Goal: Task Accomplishment & Management: Complete application form

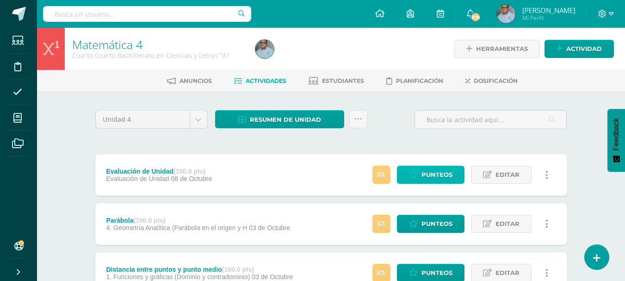
click at [406, 170] on link "Punteos" at bounding box center [431, 175] width 68 height 18
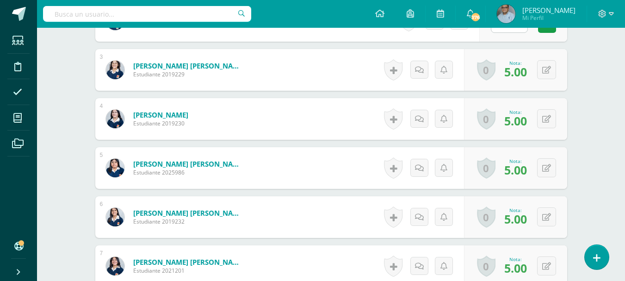
scroll to position [371, 0]
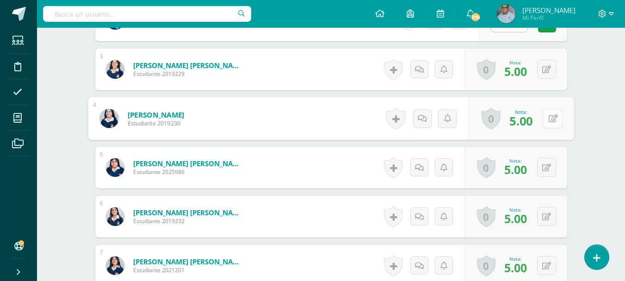
click at [548, 120] on icon at bounding box center [552, 118] width 9 height 8
click at [534, 122] on link at bounding box center [528, 121] width 19 height 19
type input "58"
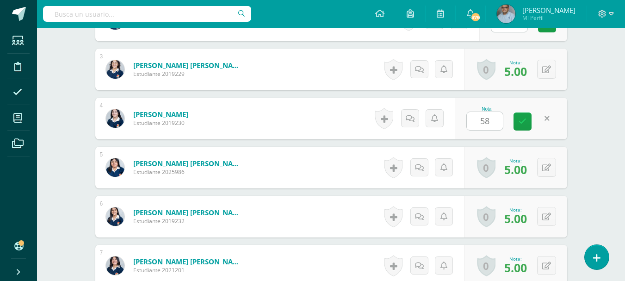
click at [520, 127] on link at bounding box center [523, 121] width 18 height 18
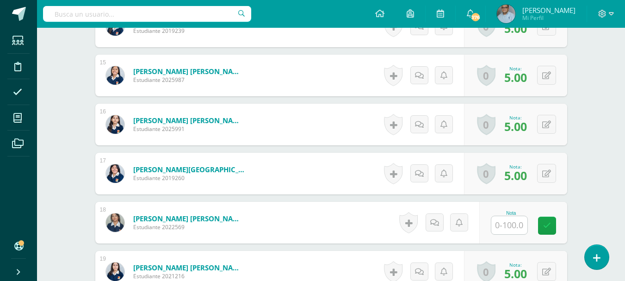
scroll to position [973, 0]
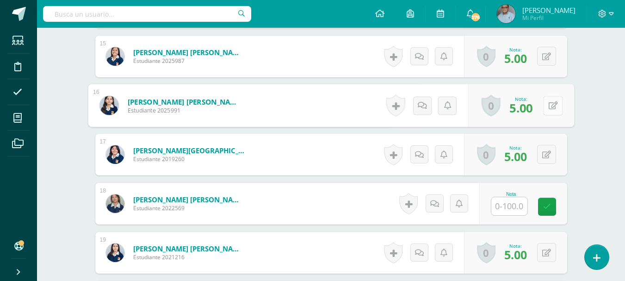
click at [552, 108] on button at bounding box center [552, 105] width 19 height 19
type input "85"
click at [524, 106] on icon at bounding box center [528, 109] width 8 height 8
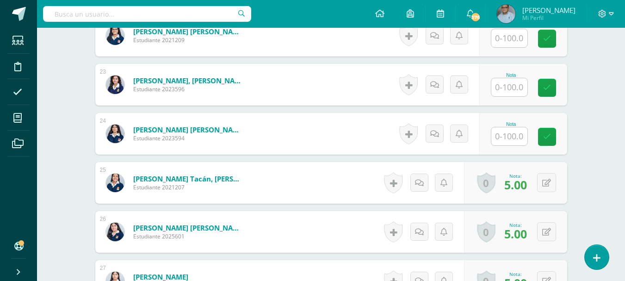
scroll to position [1389, 0]
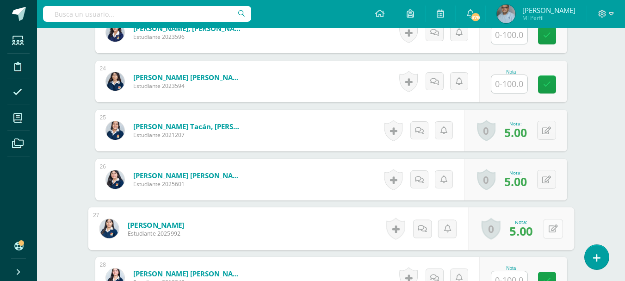
click at [545, 224] on button at bounding box center [552, 228] width 19 height 19
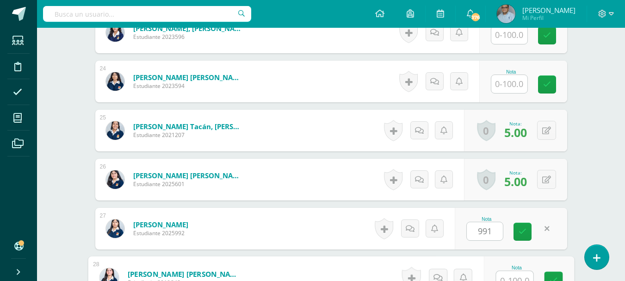
scroll to position [1397, 0]
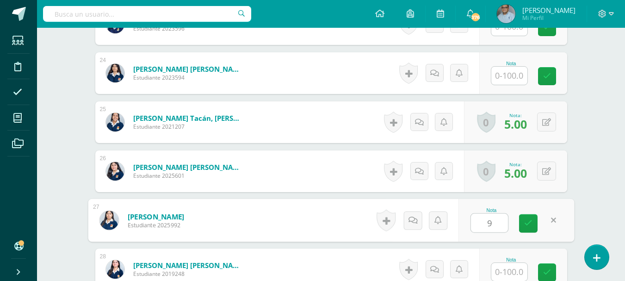
type input "91"
click at [534, 222] on link at bounding box center [528, 223] width 19 height 19
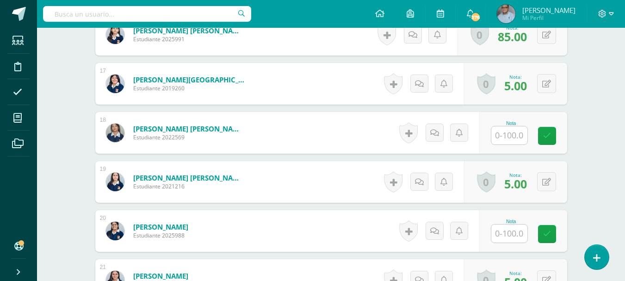
scroll to position [1027, 0]
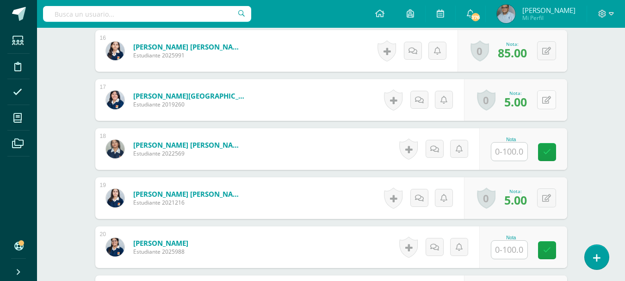
click at [553, 104] on button at bounding box center [546, 99] width 19 height 19
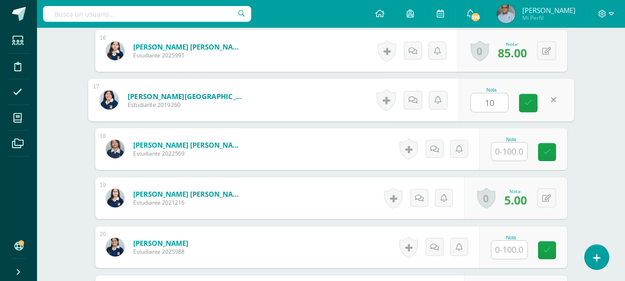
type input "10"
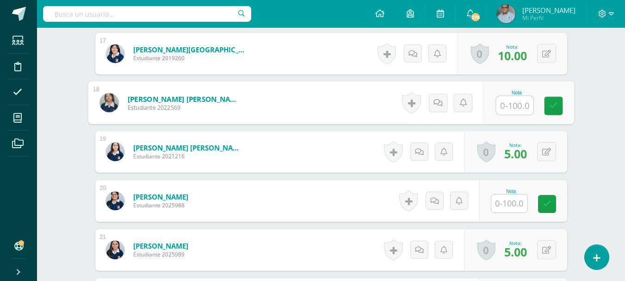
scroll to position [1259, 0]
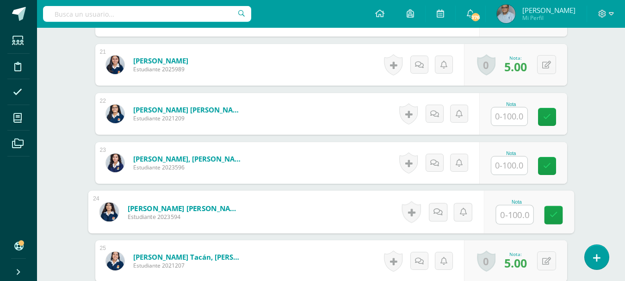
click at [503, 211] on input "text" at bounding box center [514, 214] width 37 height 19
type input "17"
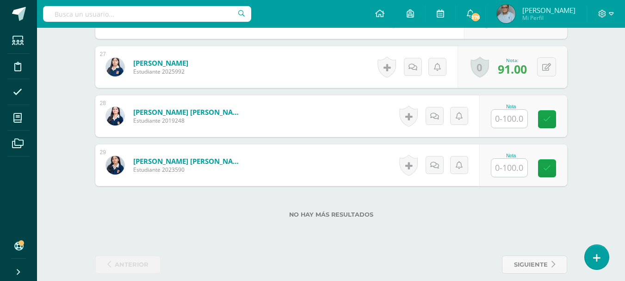
scroll to position [1562, 0]
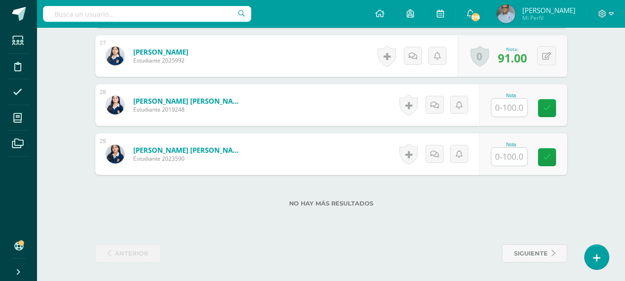
click at [512, 156] on input "text" at bounding box center [509, 157] width 36 height 18
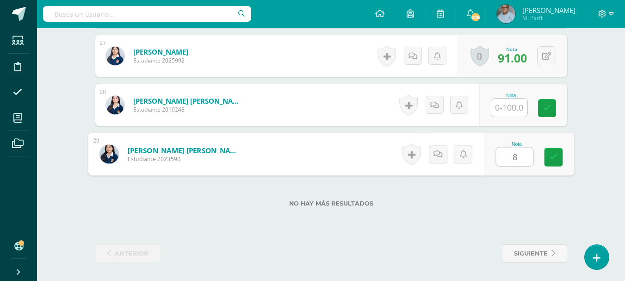
type input "86"
click at [558, 163] on link at bounding box center [553, 157] width 19 height 19
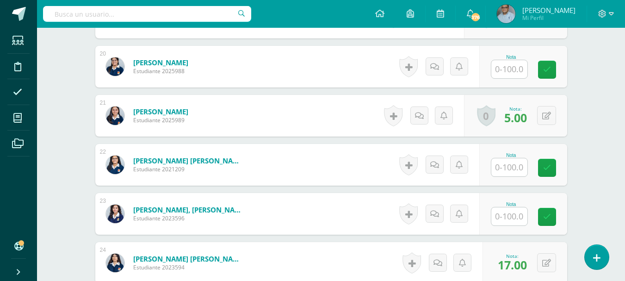
scroll to position [1192, 0]
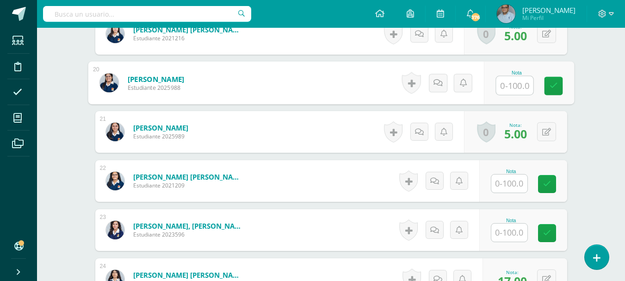
click at [506, 86] on input "text" at bounding box center [514, 85] width 37 height 19
type input "90"
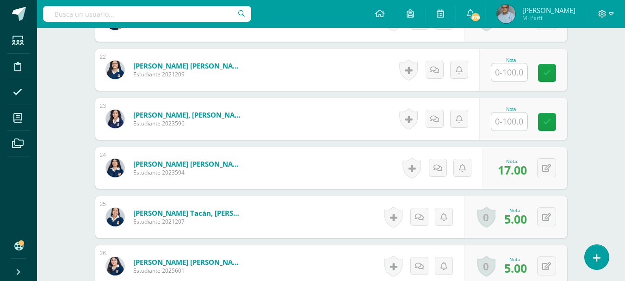
scroll to position [1330, 0]
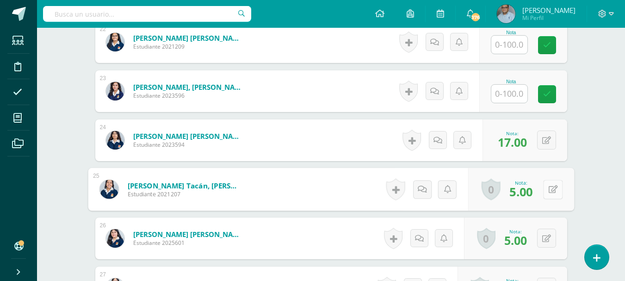
click at [545, 191] on button at bounding box center [552, 189] width 19 height 19
click at [529, 196] on icon at bounding box center [528, 192] width 8 height 8
type input "65"
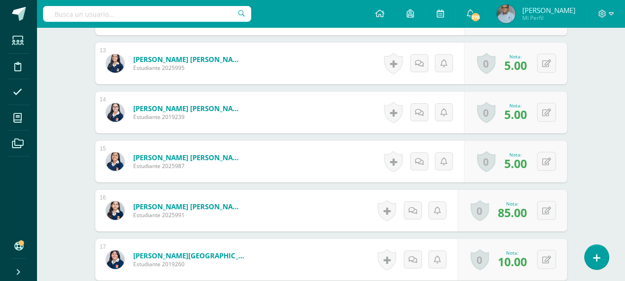
scroll to position [821, 0]
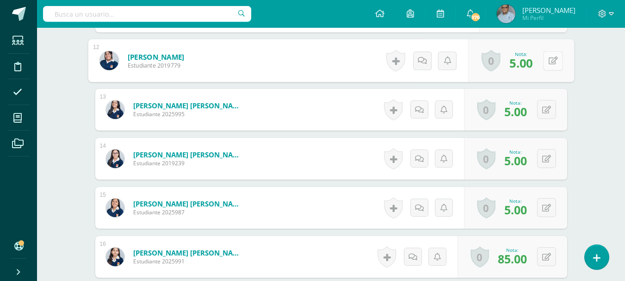
click at [540, 59] on div "0 Logros Logros obtenidos Aún no hay logros agregados Nota: 5.00" at bounding box center [521, 60] width 106 height 43
click at [553, 59] on icon at bounding box center [552, 60] width 9 height 8
type input "88"
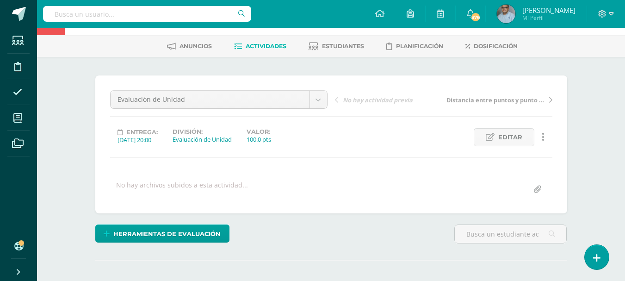
scroll to position [266, 0]
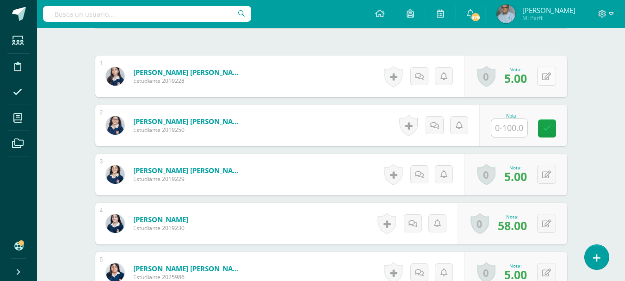
click at [546, 82] on button at bounding box center [546, 76] width 19 height 19
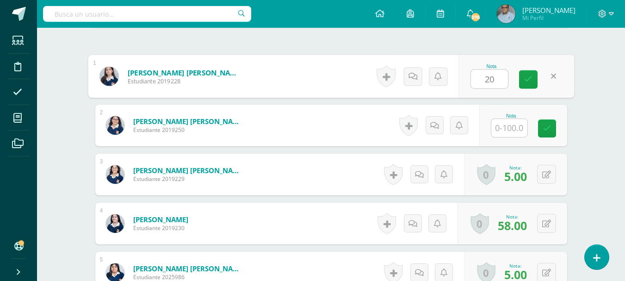
type input "20"
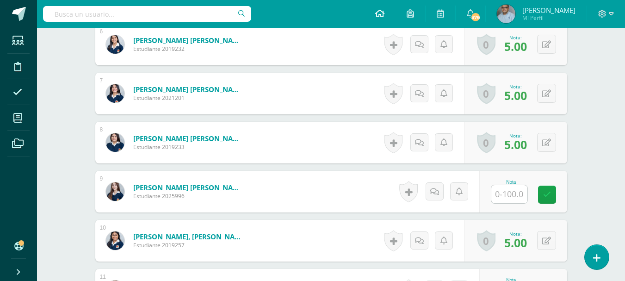
scroll to position [544, 0]
click at [554, 143] on button at bounding box center [546, 141] width 19 height 19
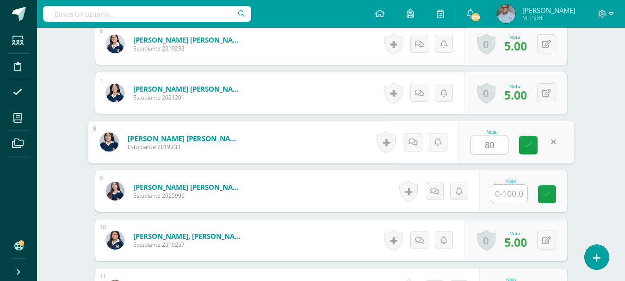
type input "80"
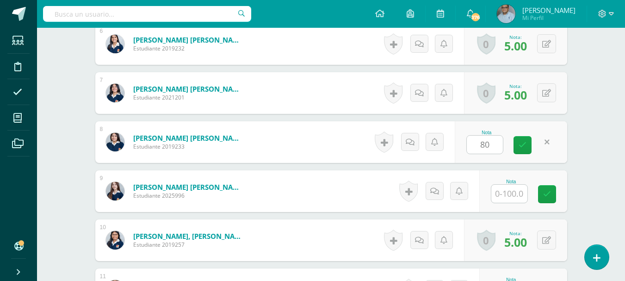
click at [525, 151] on link at bounding box center [523, 145] width 18 height 18
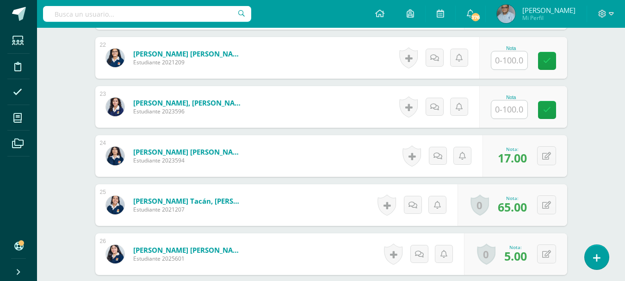
scroll to position [1330, 0]
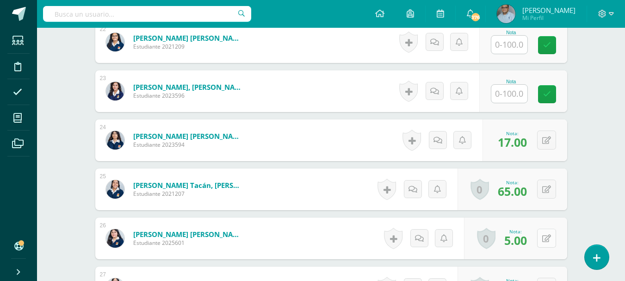
click at [546, 240] on button at bounding box center [546, 238] width 19 height 19
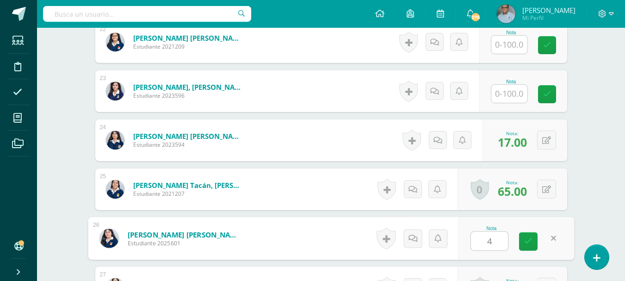
type input "45"
click at [529, 242] on icon at bounding box center [528, 241] width 8 height 8
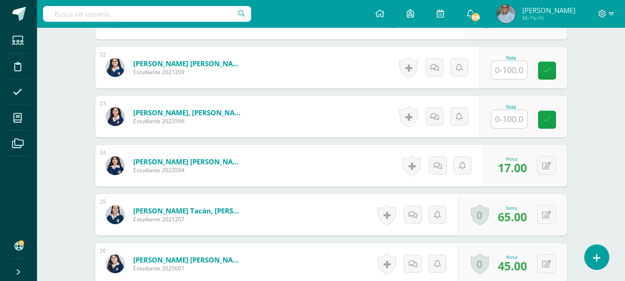
scroll to position [1284, 0]
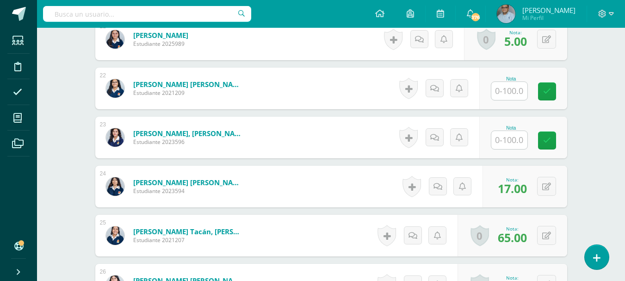
click at [517, 140] on input "text" at bounding box center [509, 140] width 36 height 18
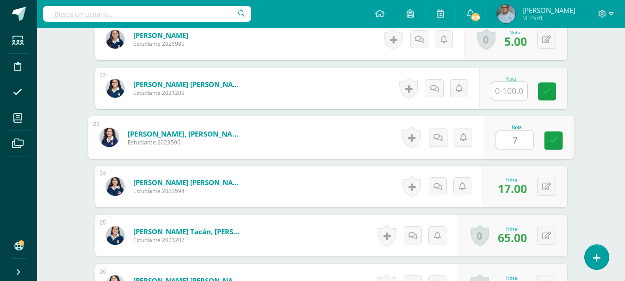
type input "76"
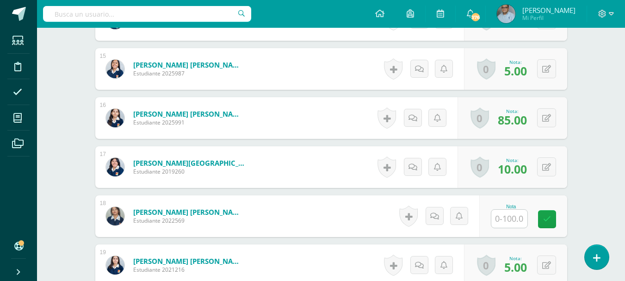
scroll to position [914, 0]
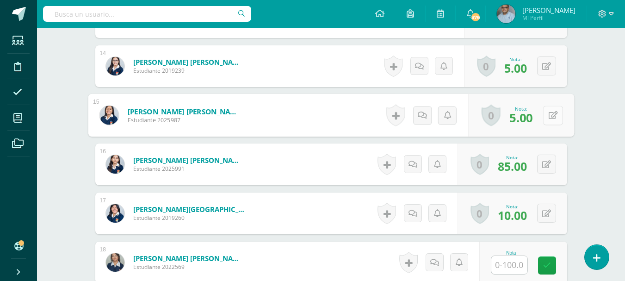
click at [544, 122] on button at bounding box center [552, 115] width 19 height 19
type input "10"
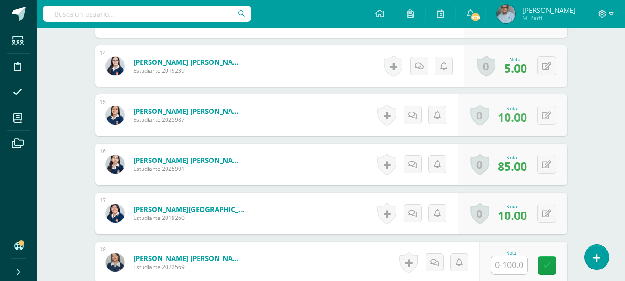
click at [531, 118] on div "Nota: 10.00" at bounding box center [512, 115] width 37 height 20
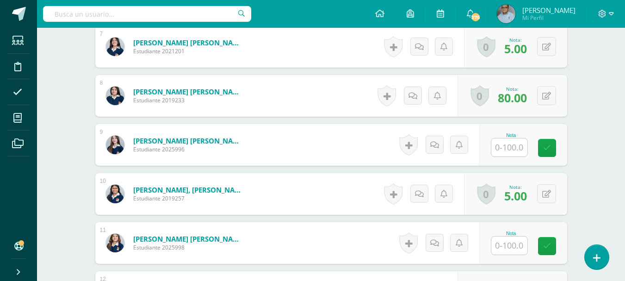
scroll to position [544, 0]
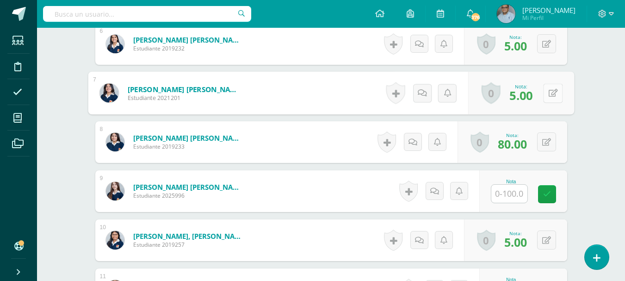
click at [551, 99] on button at bounding box center [552, 92] width 19 height 19
type input "48"
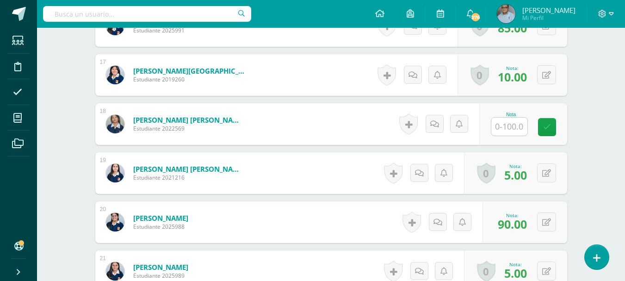
scroll to position [1053, 0]
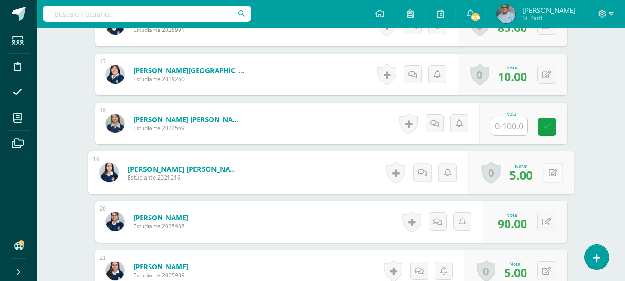
click at [547, 168] on button at bounding box center [552, 172] width 19 height 19
type input "86"
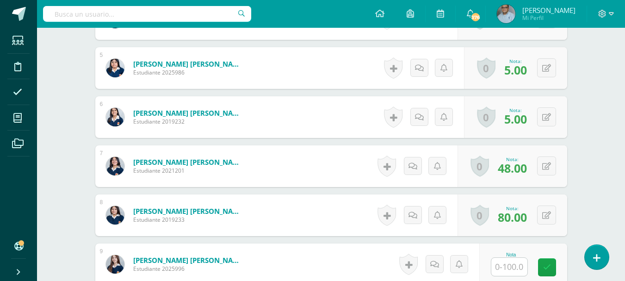
scroll to position [451, 0]
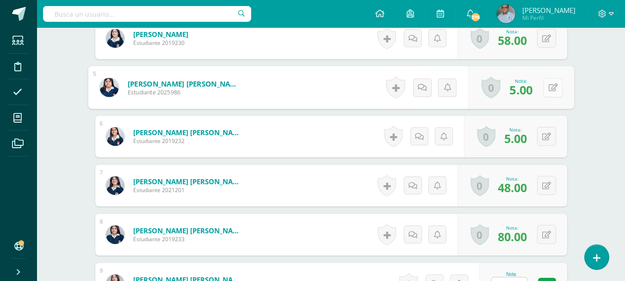
click at [546, 91] on button at bounding box center [552, 87] width 19 height 19
type input "30"
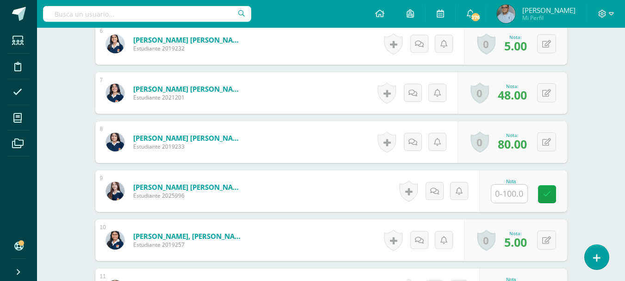
scroll to position [590, 0]
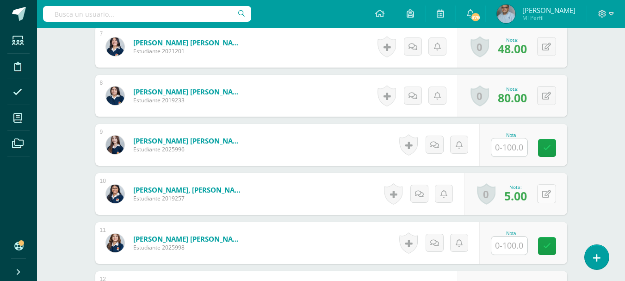
click at [551, 196] on button at bounding box center [546, 193] width 19 height 19
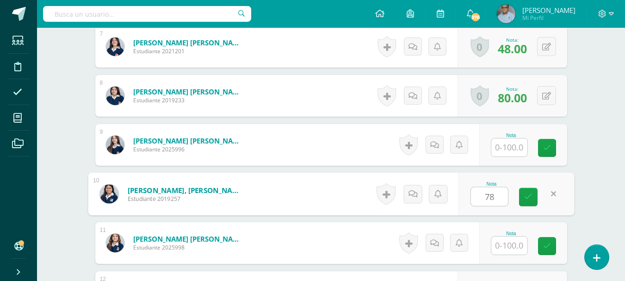
type input "78"
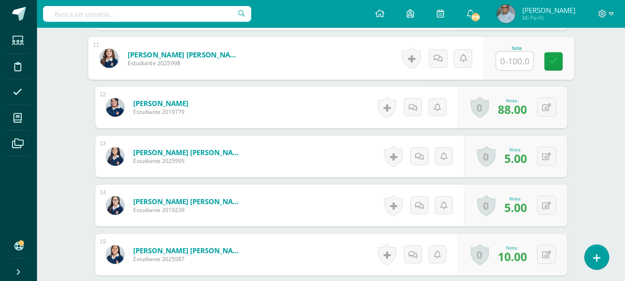
scroll to position [775, 0]
click at [551, 200] on button at bounding box center [546, 204] width 19 height 19
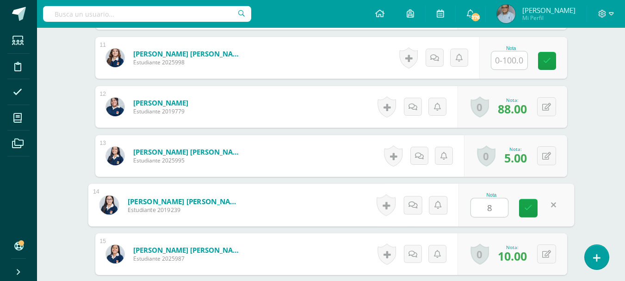
type input "88"
click at [534, 205] on link at bounding box center [528, 208] width 19 height 19
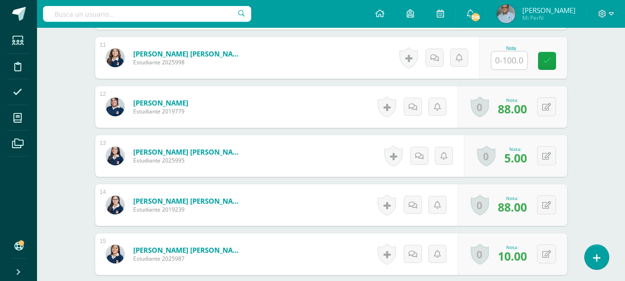
click at [597, 179] on div "Matemática 4 Cuarto Cuarto Bachillerato en Ciencias y Letras "A" Herramientas D…" at bounding box center [331, 160] width 588 height 1815
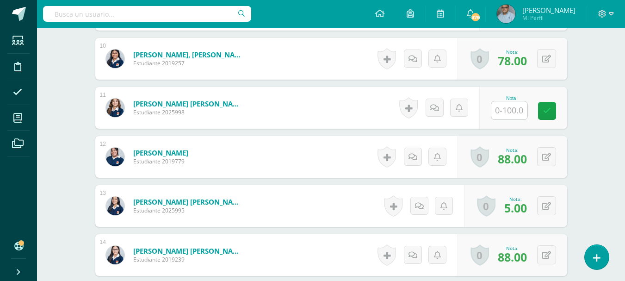
scroll to position [590, 0]
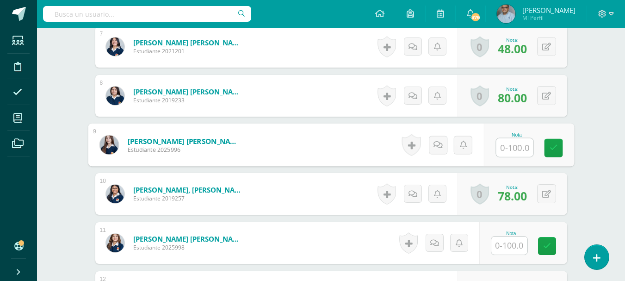
click at [520, 148] on input "text" at bounding box center [514, 147] width 37 height 19
type input "13"
click at [557, 147] on icon at bounding box center [553, 148] width 8 height 8
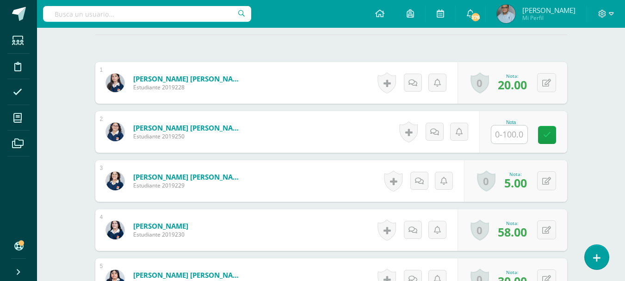
scroll to position [266, 0]
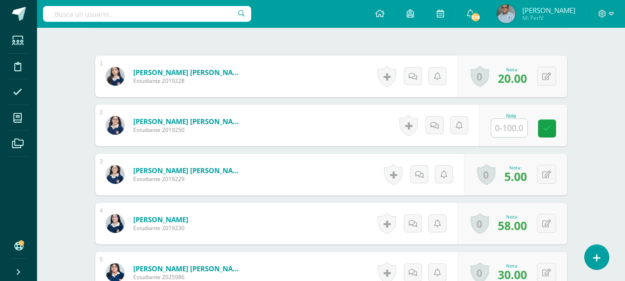
click at [510, 129] on input "text" at bounding box center [509, 128] width 36 height 18
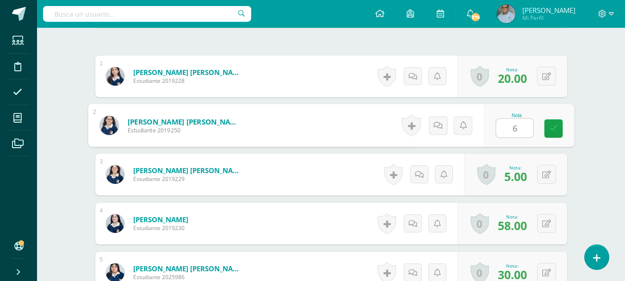
type input "61"
click at [554, 131] on icon at bounding box center [553, 128] width 8 height 8
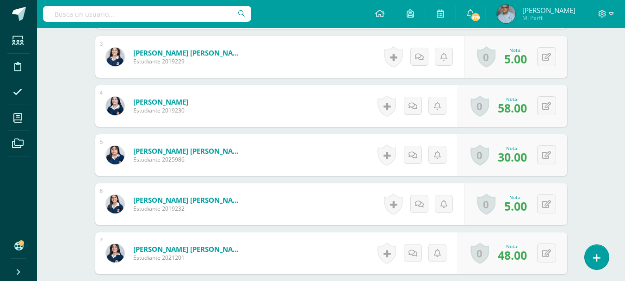
scroll to position [405, 0]
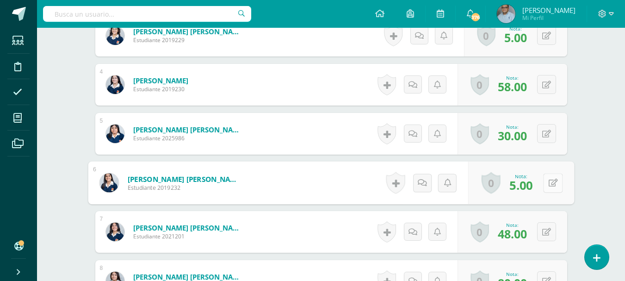
click at [553, 182] on button at bounding box center [552, 182] width 19 height 19
type input "73"
click at [528, 192] on link at bounding box center [528, 186] width 19 height 19
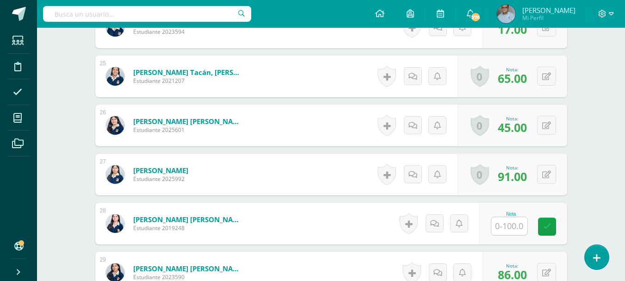
scroll to position [1469, 0]
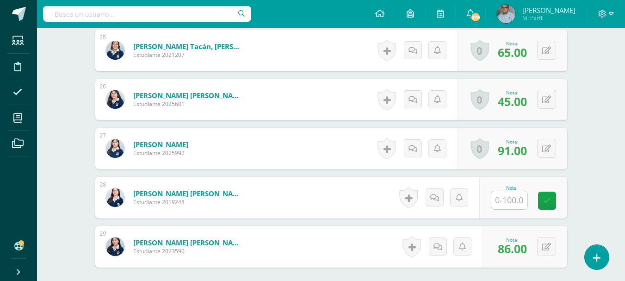
click at [506, 198] on input "text" at bounding box center [509, 200] width 36 height 18
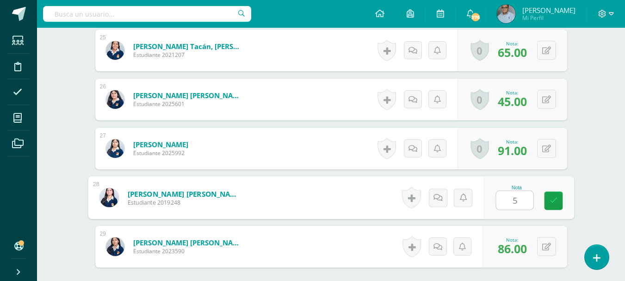
type input "56"
click at [556, 202] on icon at bounding box center [553, 201] width 8 height 8
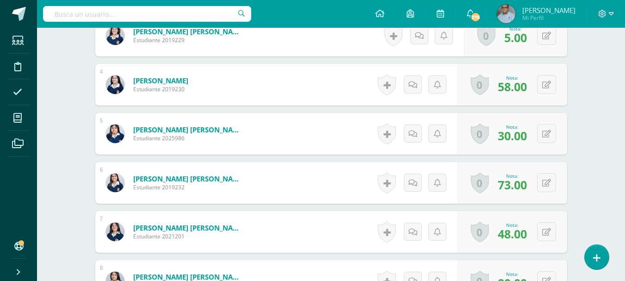
scroll to position [359, 0]
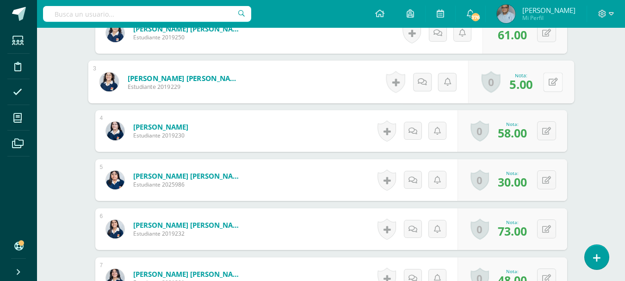
click at [554, 83] on button at bounding box center [552, 81] width 19 height 19
type input "60"
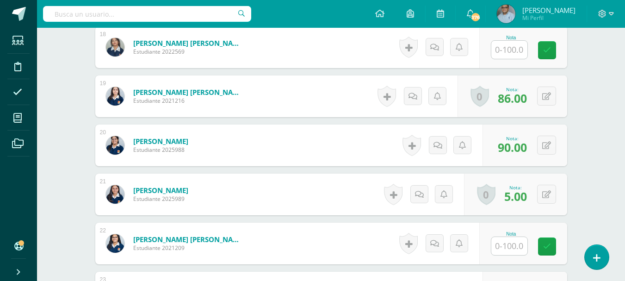
scroll to position [1145, 0]
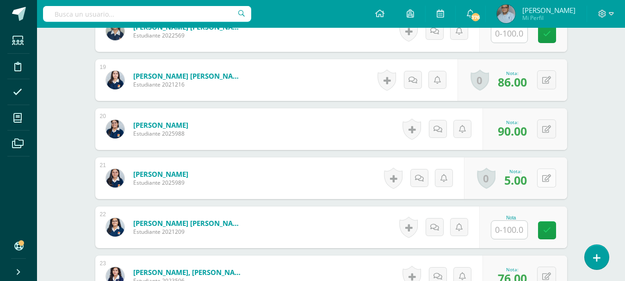
click at [551, 178] on button at bounding box center [546, 177] width 19 height 19
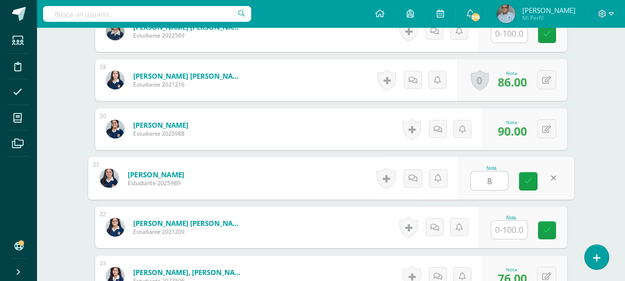
type input "85"
click at [532, 186] on link at bounding box center [528, 181] width 19 height 19
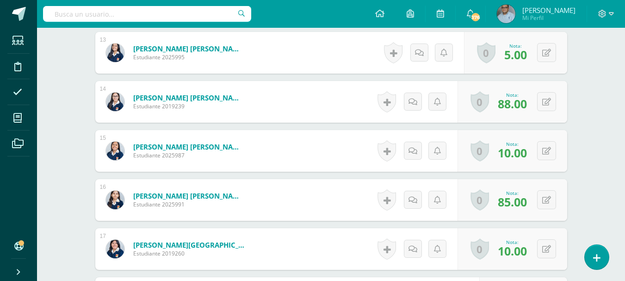
scroll to position [868, 0]
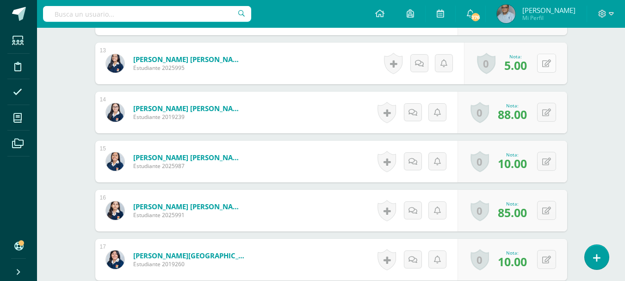
click at [555, 63] on button at bounding box center [546, 63] width 19 height 19
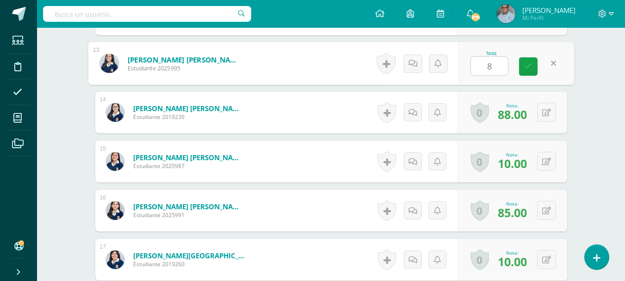
type input "85"
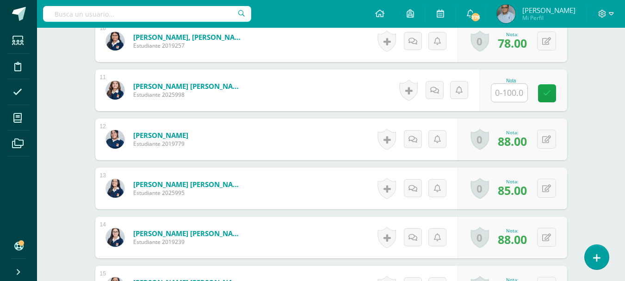
scroll to position [729, 0]
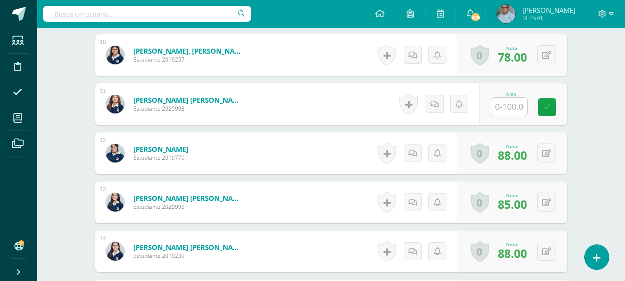
click at [511, 111] on input "text" at bounding box center [509, 107] width 36 height 18
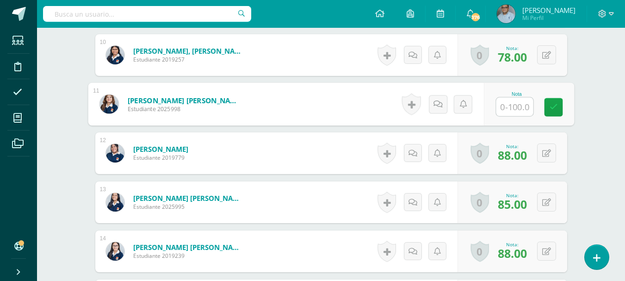
type input "5"
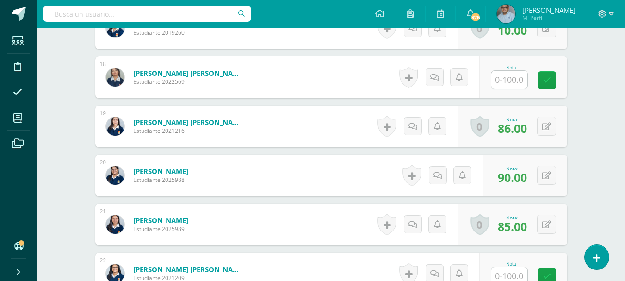
scroll to position [1145, 0]
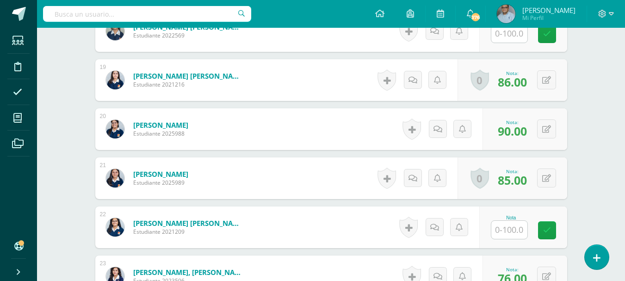
click at [513, 224] on input "text" at bounding box center [509, 230] width 36 height 18
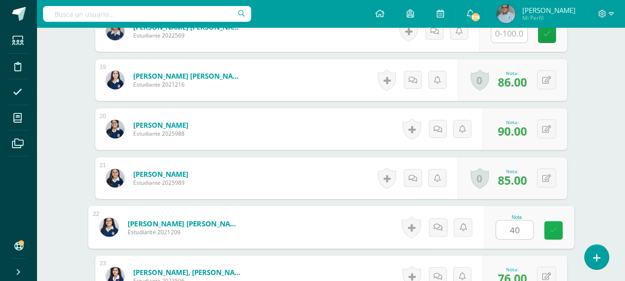
click at [553, 229] on icon at bounding box center [553, 230] width 8 height 8
type input "40"
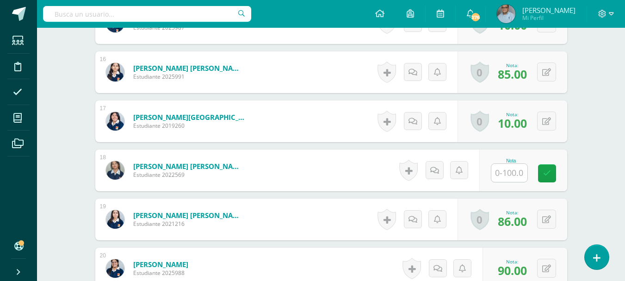
scroll to position [1006, 0]
